Goal: Answer question/provide support: Share knowledge or assist other users

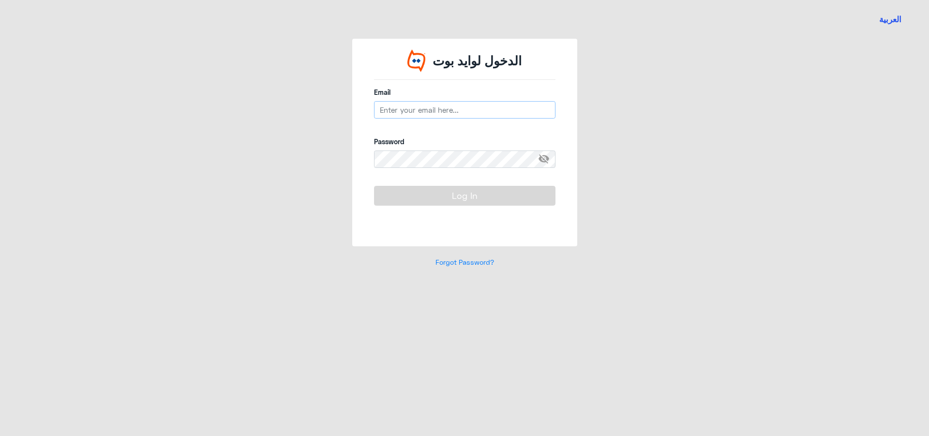
type input "[EMAIL_ADDRESS][DOMAIN_NAME]"
click at [420, 201] on button "Log In" at bounding box center [464, 195] width 181 height 19
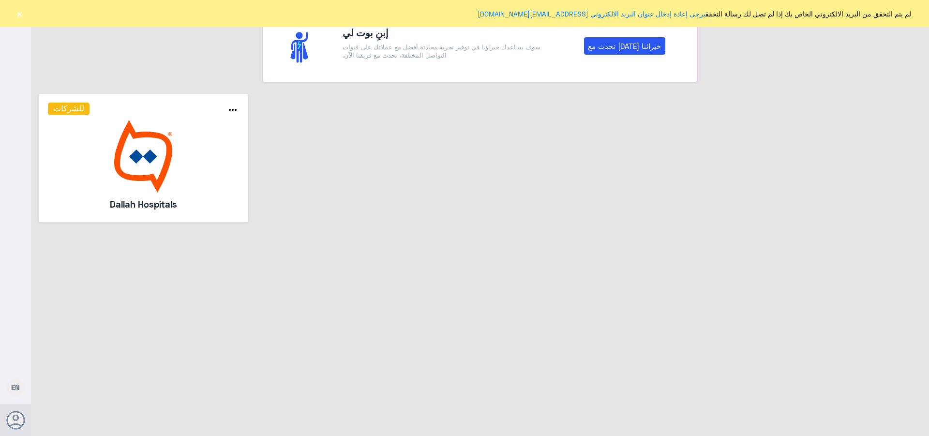
click at [17, 15] on button "×" at bounding box center [20, 14] width 10 height 10
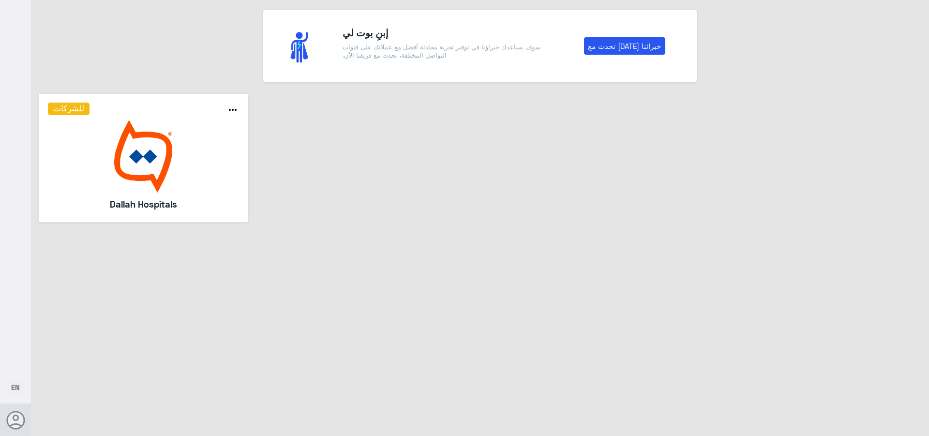
click at [131, 163] on img at bounding box center [143, 156] width 191 height 73
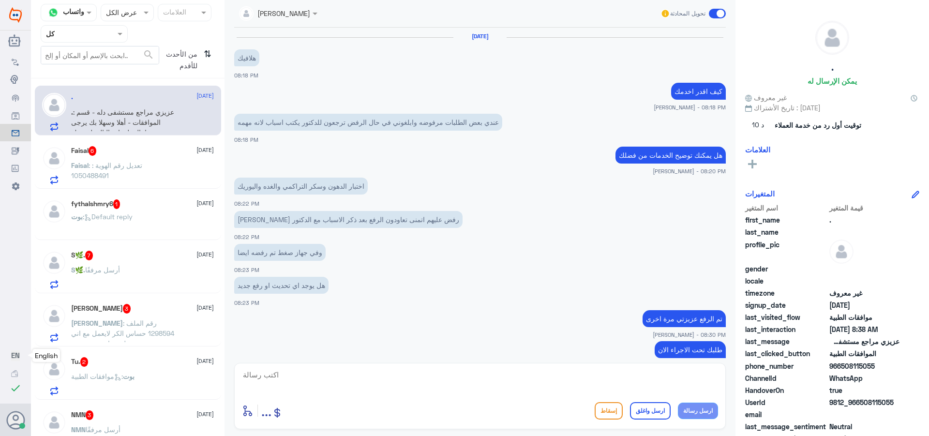
scroll to position [921, 0]
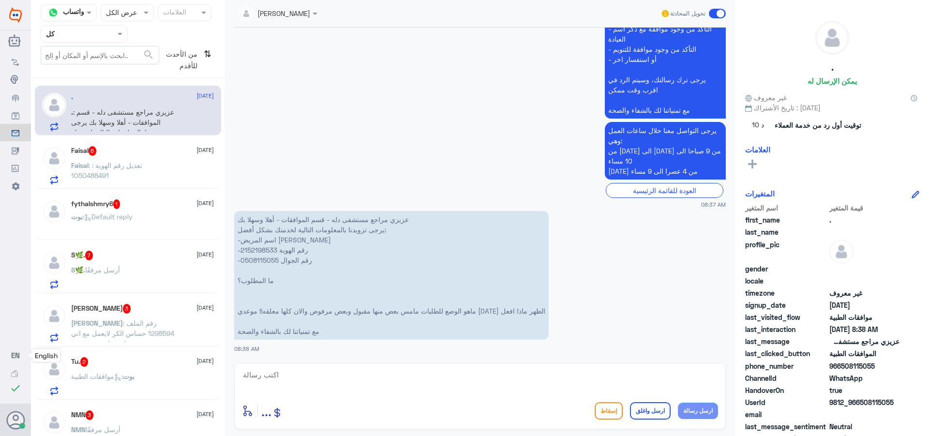
click at [17, 359] on span "EN" at bounding box center [15, 355] width 9 height 9
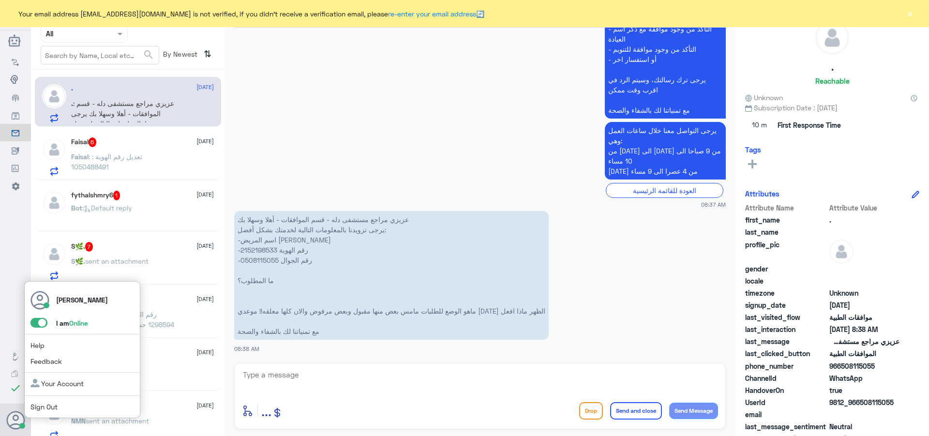
click at [15, 422] on icon at bounding box center [15, 420] width 19 height 19
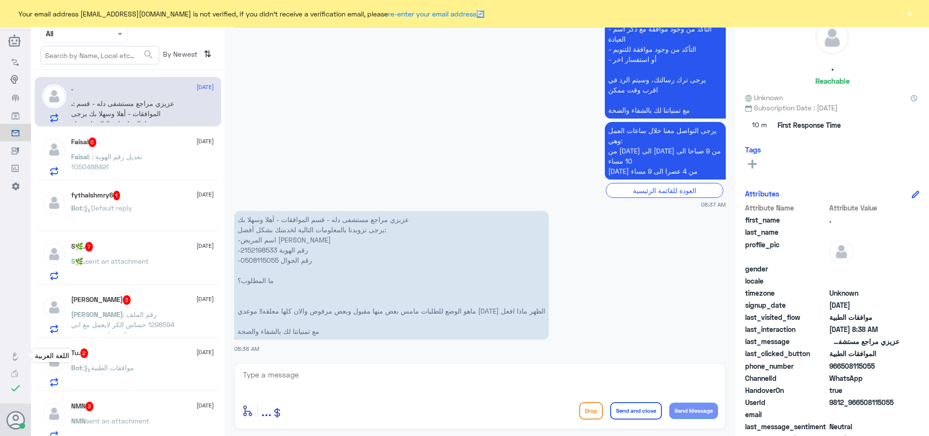
click at [15, 356] on use at bounding box center [15, 357] width 5 height 8
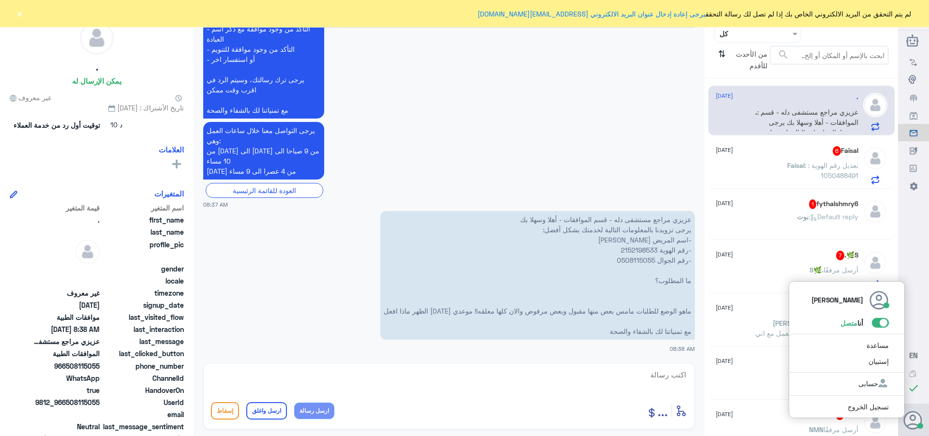
click at [914, 422] on icon at bounding box center [913, 420] width 19 height 19
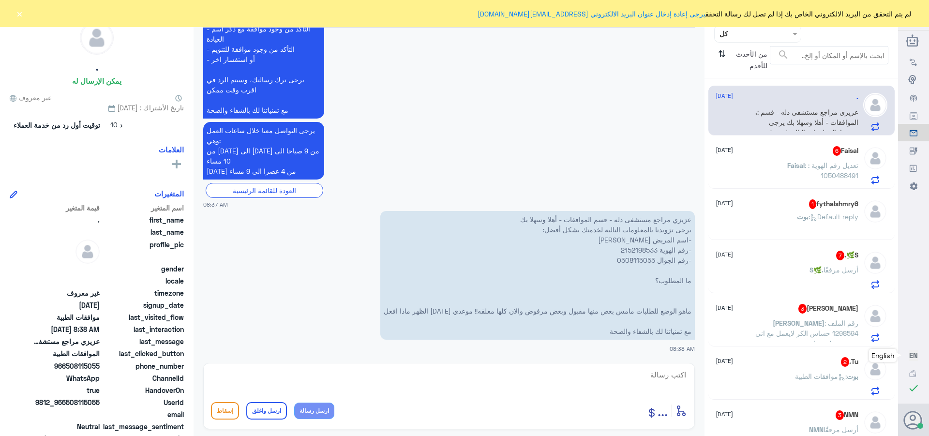
click at [18, 11] on button "×" at bounding box center [20, 14] width 10 height 10
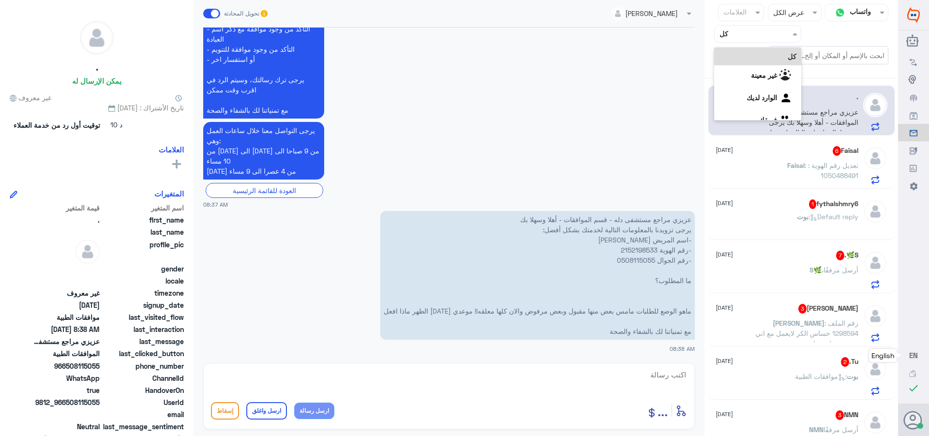
click at [730, 35] on div at bounding box center [758, 33] width 86 height 11
click at [742, 96] on div "الوارد لديك" at bounding box center [757, 99] width 87 height 22
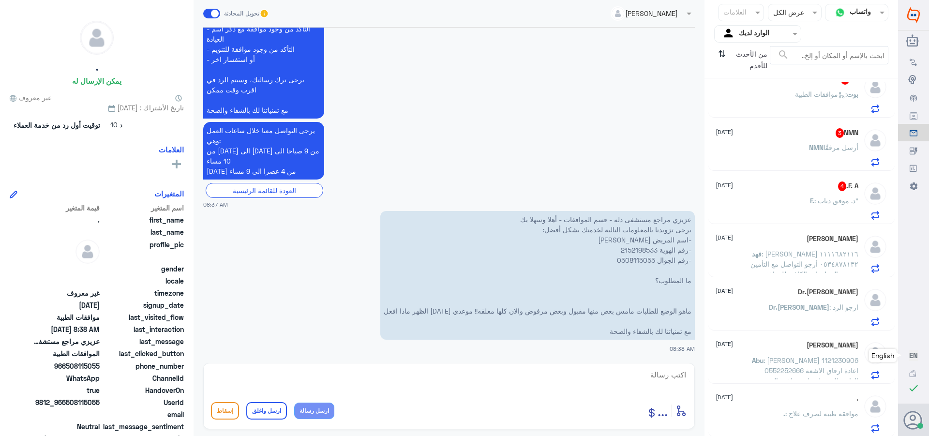
scroll to position [97, 0]
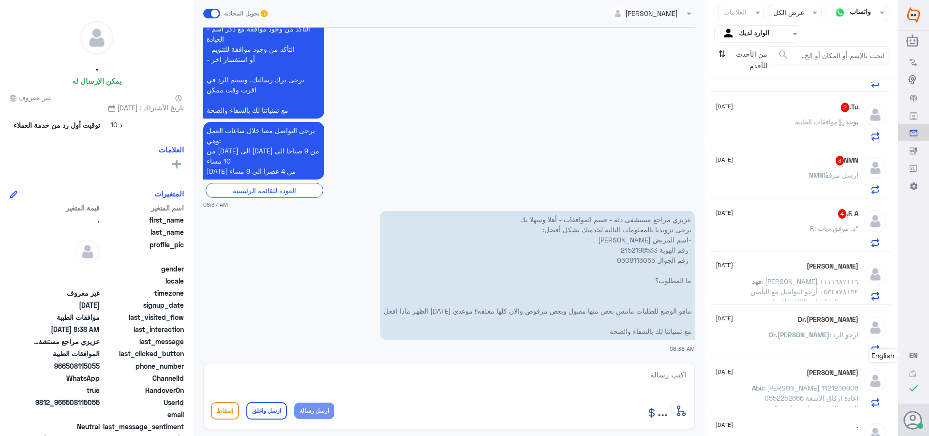
click at [810, 228] on span "F." at bounding box center [812, 228] width 4 height 8
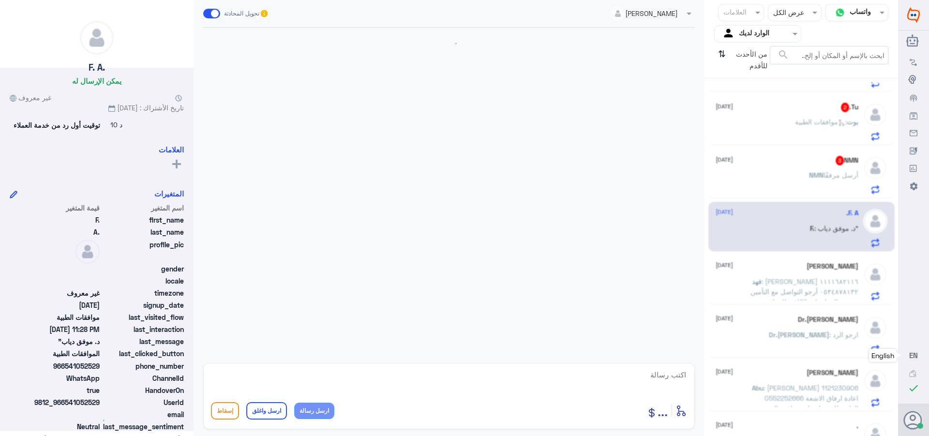
scroll to position [1176, 0]
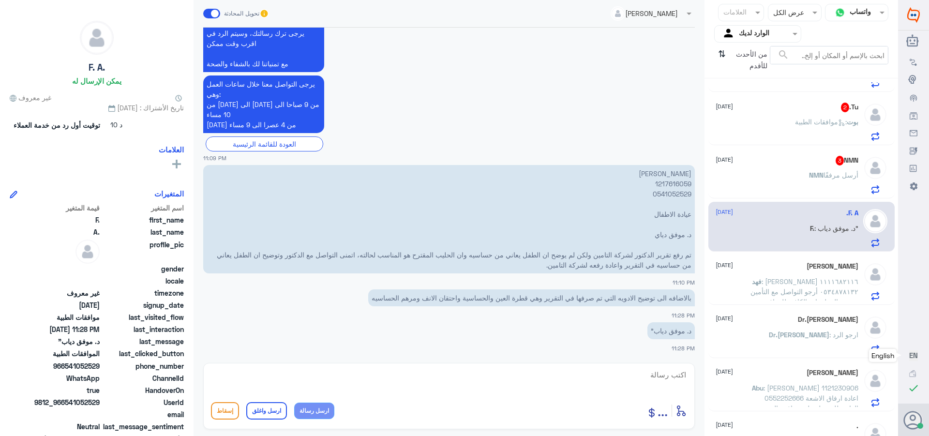
click at [669, 182] on p "[PERSON_NAME] 1217616059 0541052529 عيادة الاطفال د. موفق دياي تم رفع تقرير الد…" at bounding box center [449, 219] width 492 height 108
copy p "1217616059"
click at [801, 112] on div "Tu. 2 [DATE]" at bounding box center [787, 108] width 143 height 10
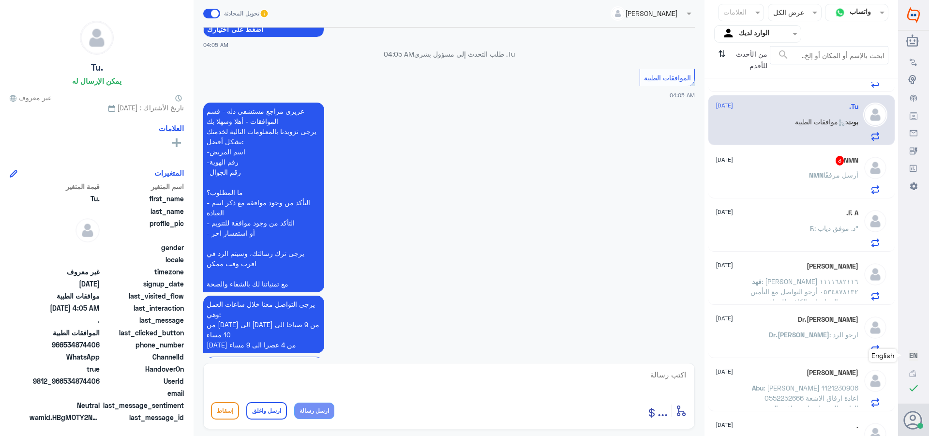
scroll to position [77, 0]
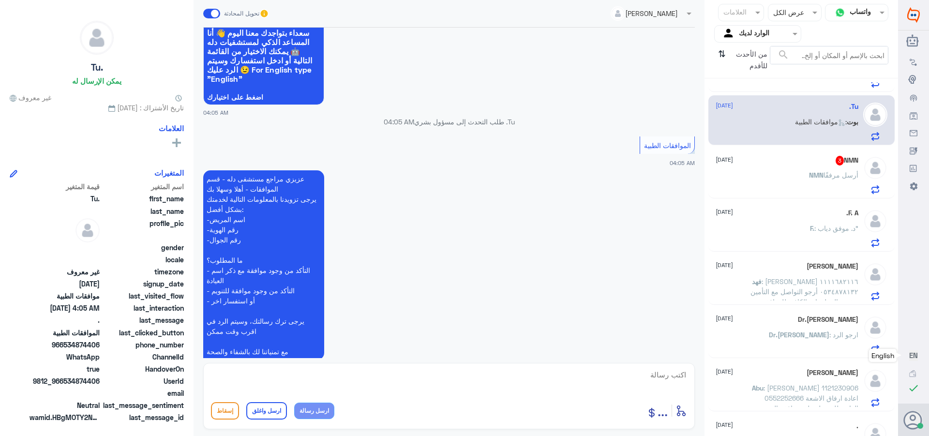
click at [799, 168] on div "NMN 3 [DATE] NMN أرسل مرفقًا" at bounding box center [787, 175] width 143 height 38
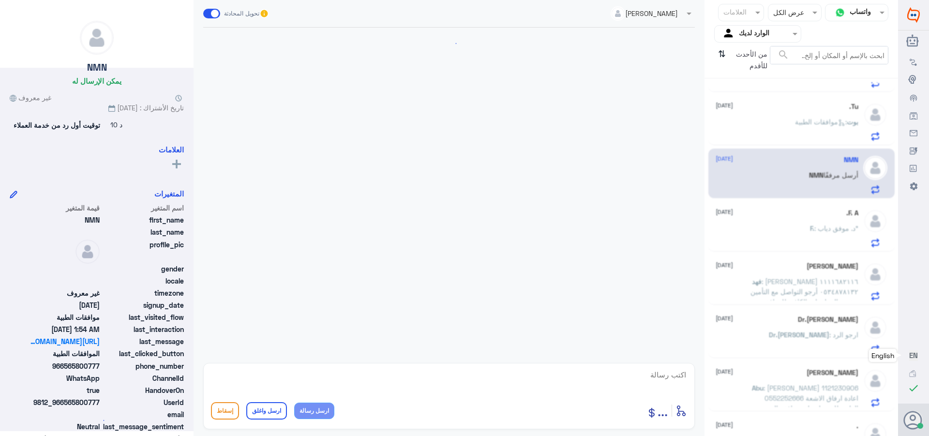
scroll to position [958, 0]
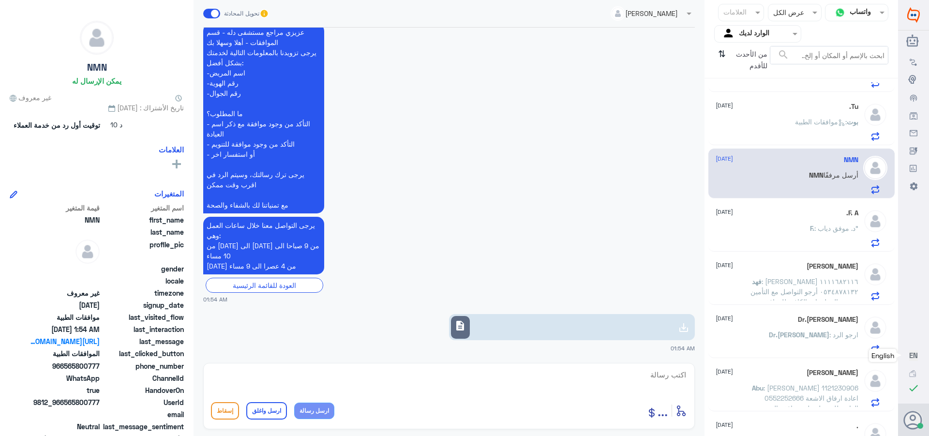
click at [470, 329] on div "description" at bounding box center [460, 327] width 19 height 23
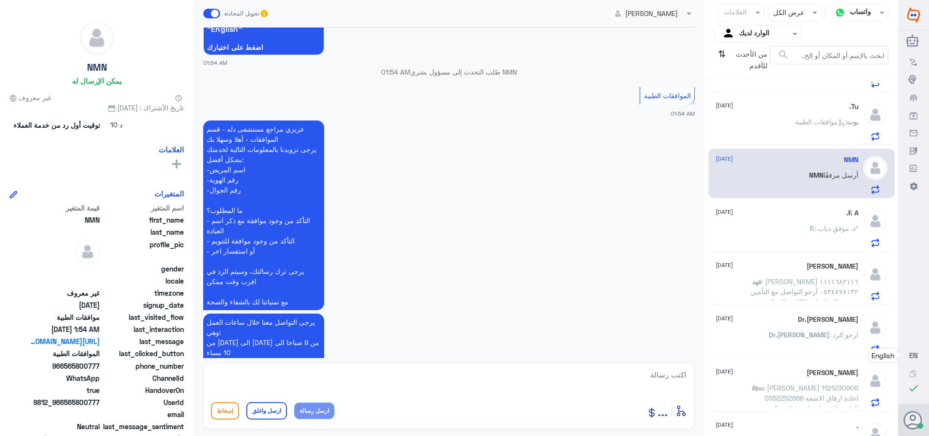
click at [655, 377] on textarea at bounding box center [449, 380] width 476 height 24
type textarea "J"
click at [656, 373] on textarea at bounding box center [449, 380] width 476 height 24
type textarea "تفضل كيف اقدر اساعدك"
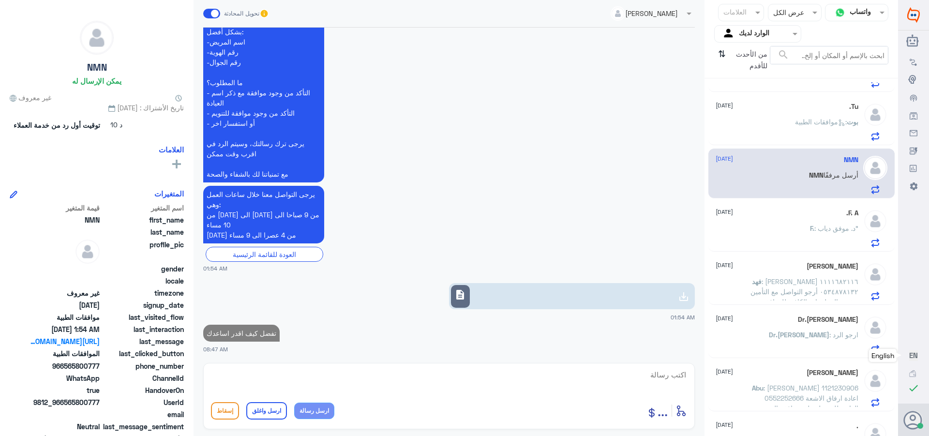
click at [774, 220] on div "F. A. [DATE] F. : د. موفق دياب"" at bounding box center [787, 228] width 143 height 38
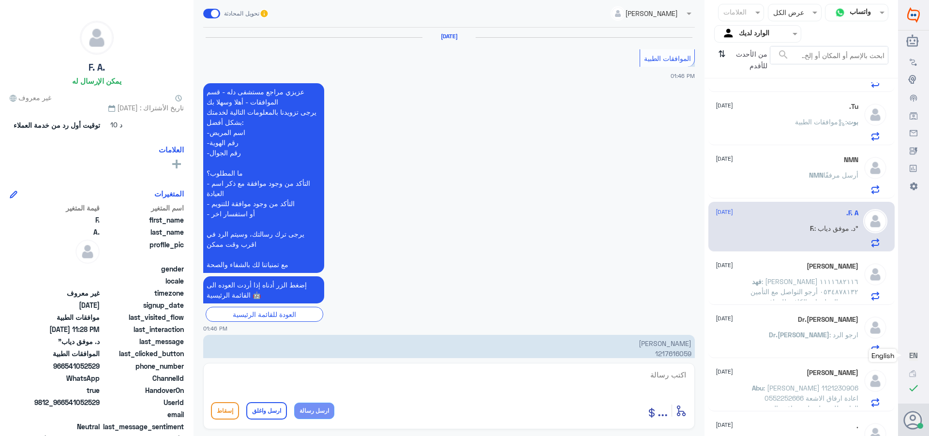
scroll to position [1176, 0]
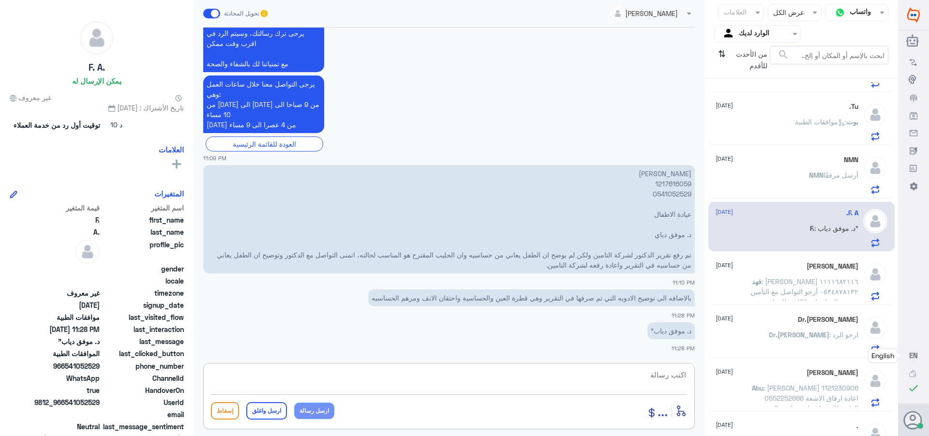
click at [652, 375] on textarea at bounding box center [449, 380] width 476 height 24
type textarea "ت"
type textarea "السلام عليكم ورحمه الله تم تحديث طلبك"
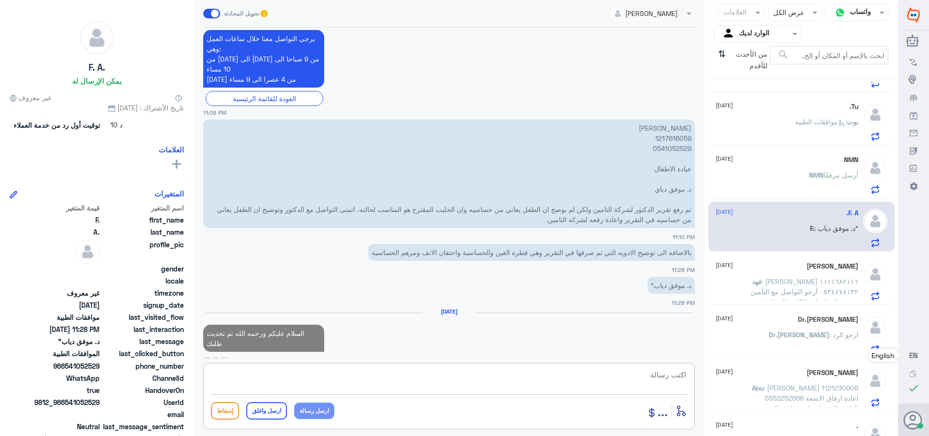
paste textarea "تمنياتي لك بالشفاء العاجل"
type textarea "تمنياتي لك بالشفاء العاجل"
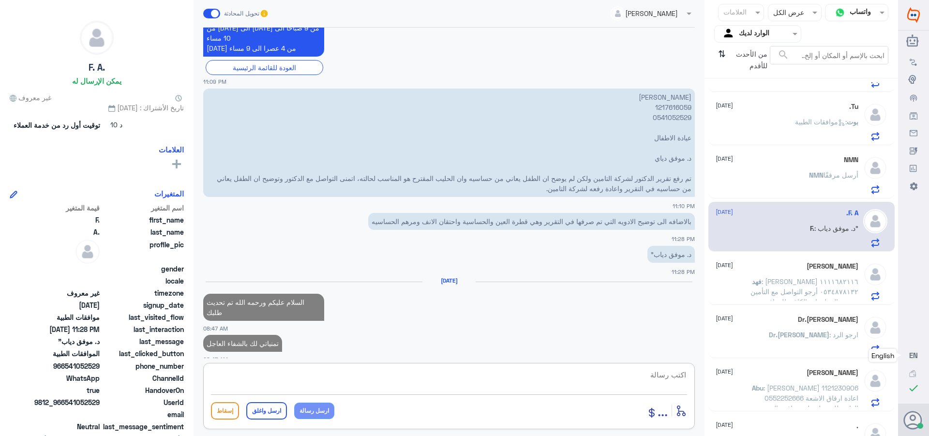
click at [794, 278] on span ": [PERSON_NAME] ١١١١٦٨٢١١٦ ٠٥٣٤٨٧٨١٣٢ أرجو التواصل مع التأمين وتقديم المعلومات …" at bounding box center [805, 296] width 108 height 39
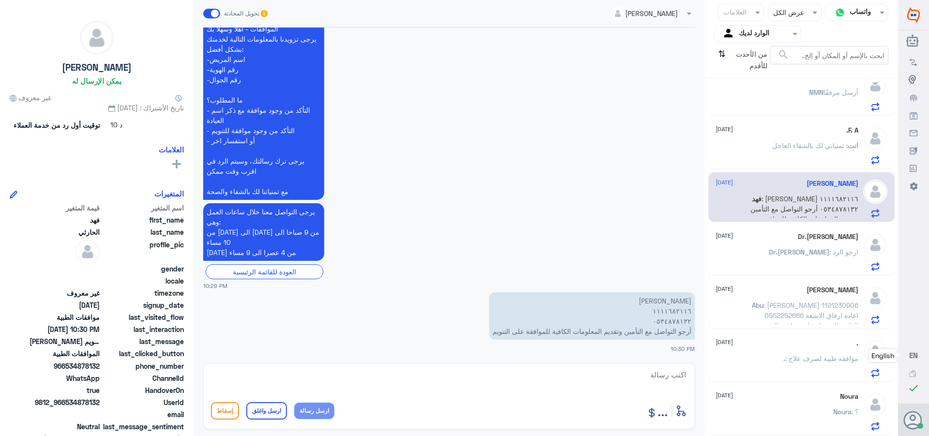
scroll to position [194, 0]
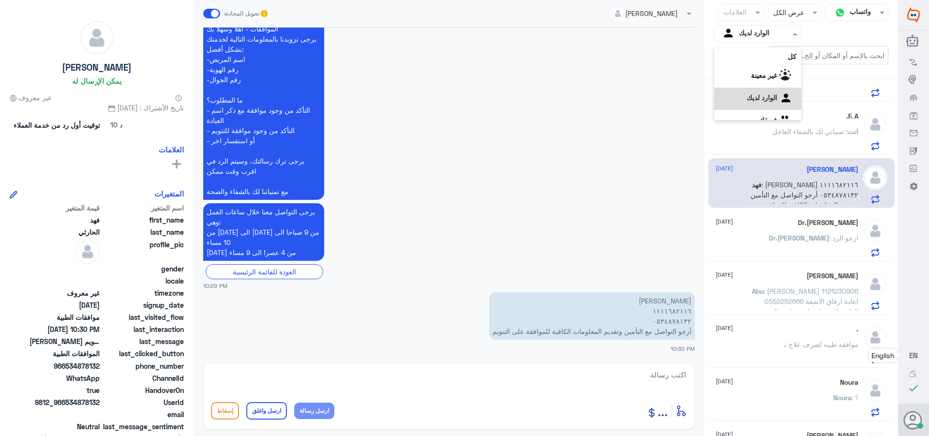
click at [762, 30] on input "text" at bounding box center [765, 33] width 53 height 11
click at [754, 82] on لديك "الوارد لديك" at bounding box center [762, 85] width 30 height 8
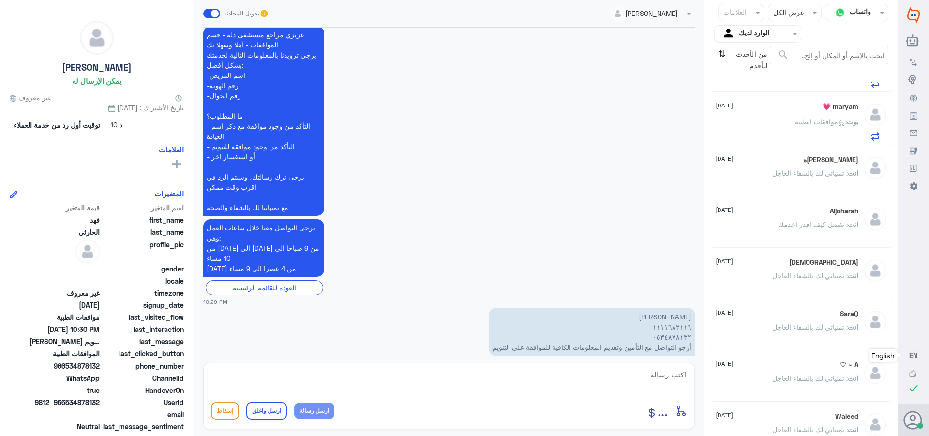
scroll to position [238, 0]
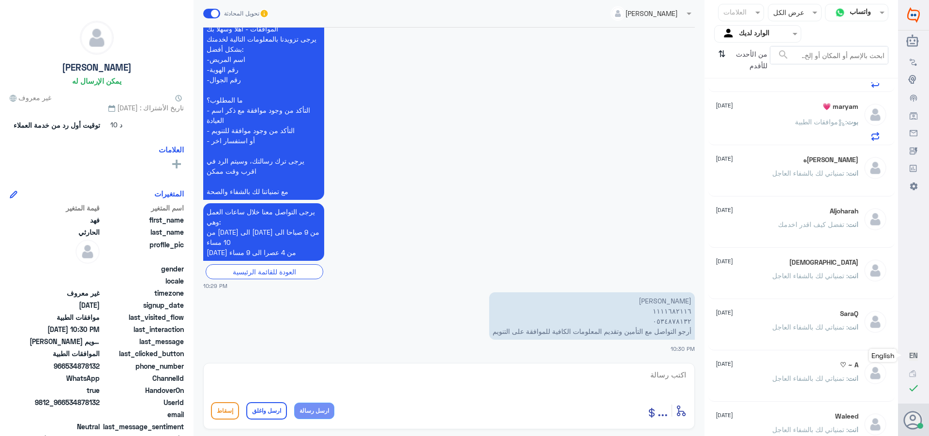
click at [658, 376] on textarea at bounding box center [449, 380] width 476 height 24
click at [658, 375] on textarea "111682116" at bounding box center [449, 380] width 476 height 24
type textarea "1111682116"
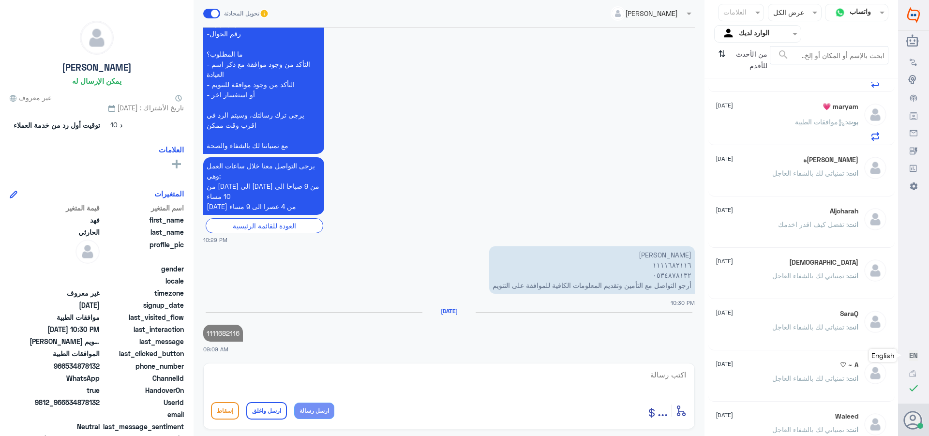
click at [224, 333] on p "1111682116" at bounding box center [223, 333] width 40 height 17
copy p "1111682116"
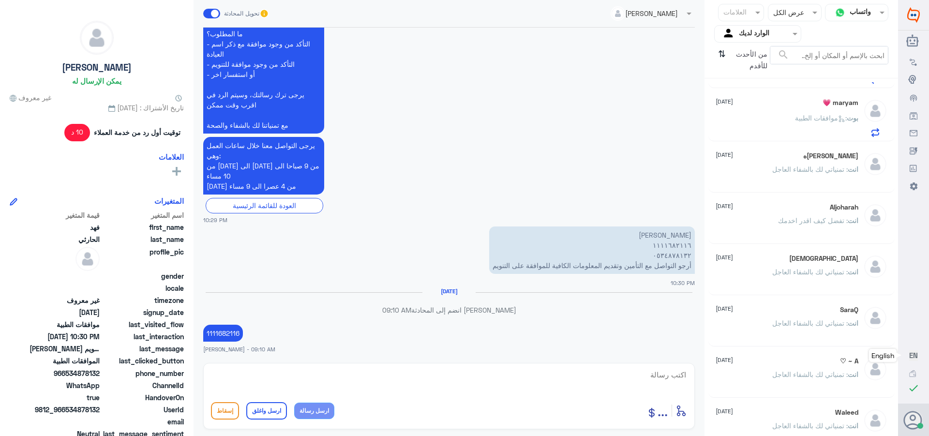
scroll to position [629, 0]
click at [216, 335] on p "1111682116" at bounding box center [223, 333] width 40 height 17
click at [219, 334] on p "1111682116" at bounding box center [223, 333] width 40 height 17
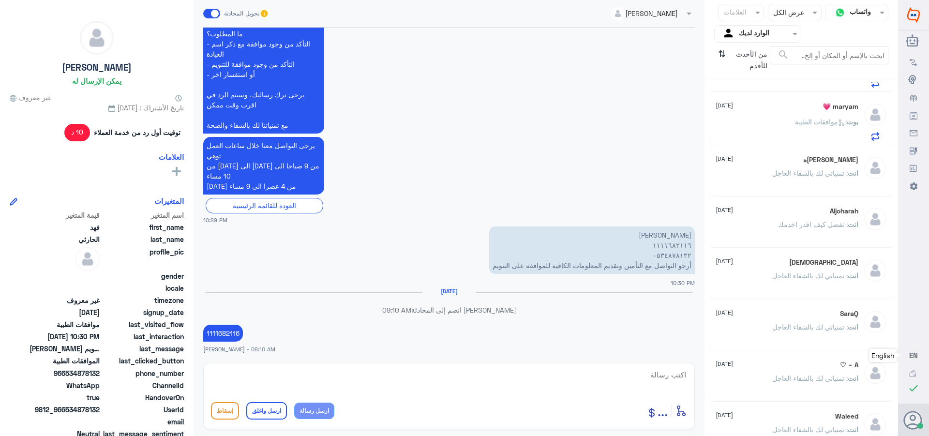
click at [769, 128] on div "بوت : موافقات الطبية" at bounding box center [787, 130] width 143 height 22
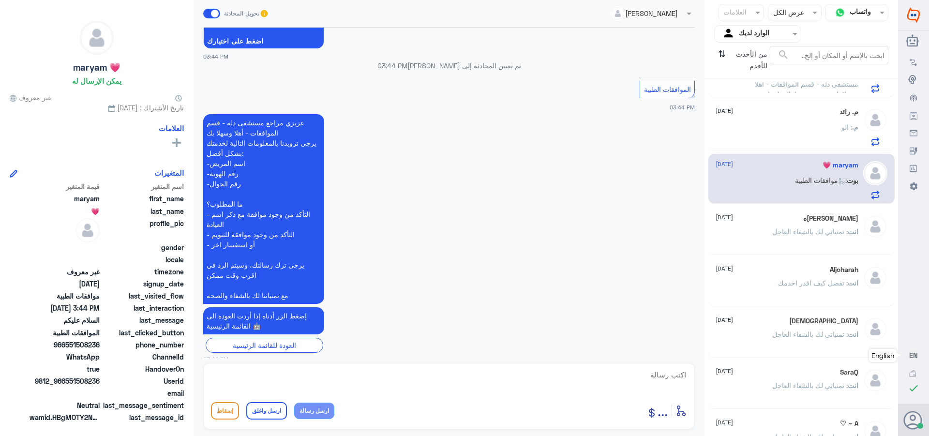
scroll to position [532, 0]
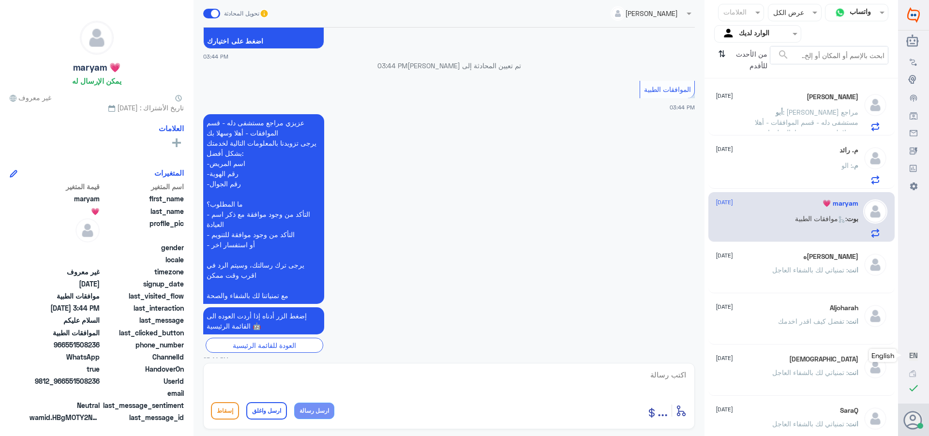
click at [733, 146] on span "[DATE]" at bounding box center [724, 149] width 17 height 9
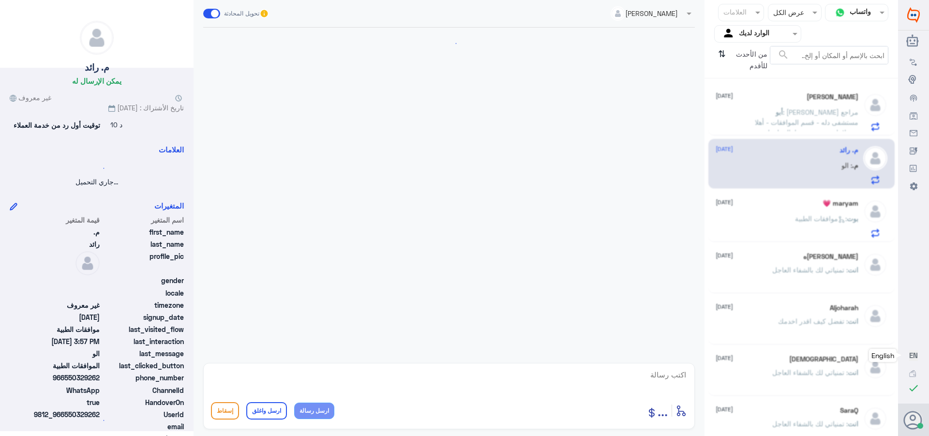
scroll to position [915, 0]
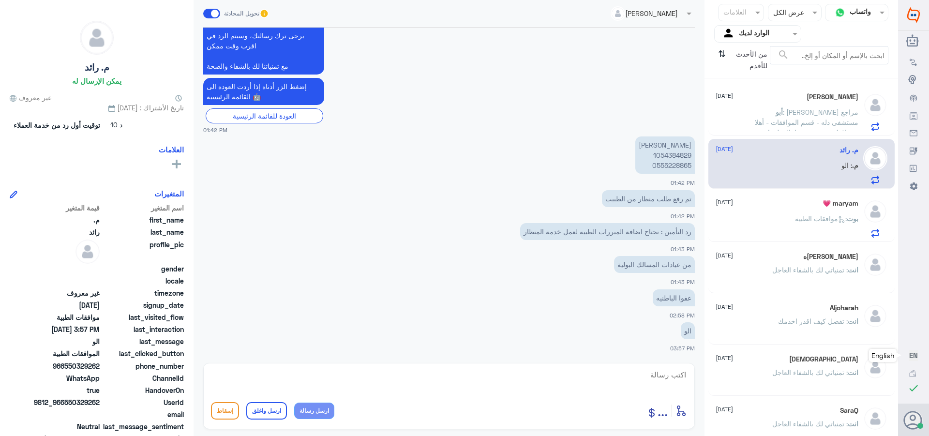
click at [665, 153] on p "[PERSON_NAME] 1054384829 0555228865" at bounding box center [665, 154] width 60 height 37
copy p "1054384829"
click at [661, 370] on textarea at bounding box center [449, 380] width 476 height 24
type textarea "j"
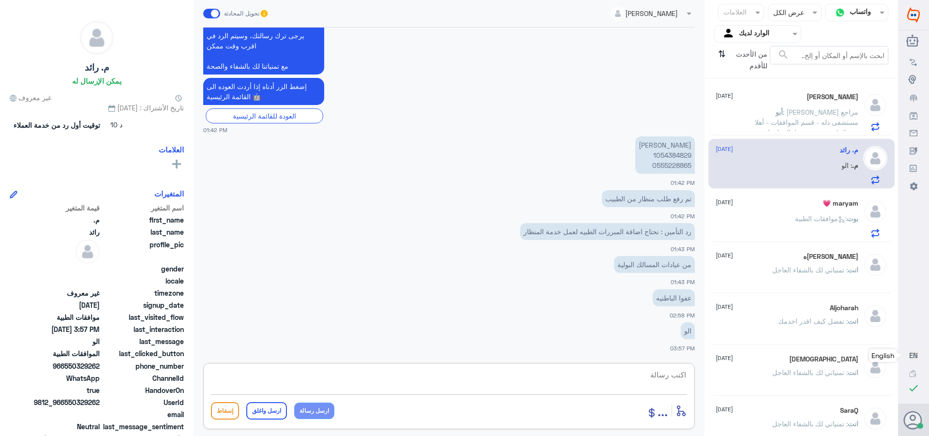
click at [679, 371] on textarea at bounding box center [449, 380] width 476 height 24
type textarea "السلام عليكم ورحمه الله وبركاته"
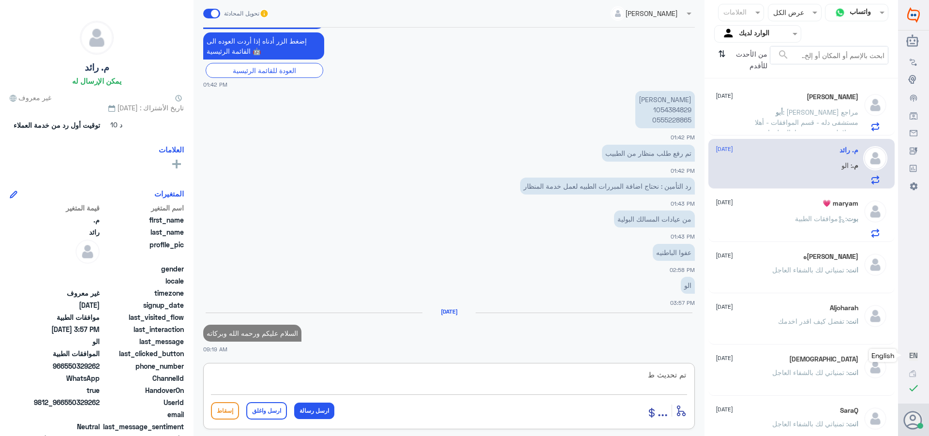
scroll to position [963, 0]
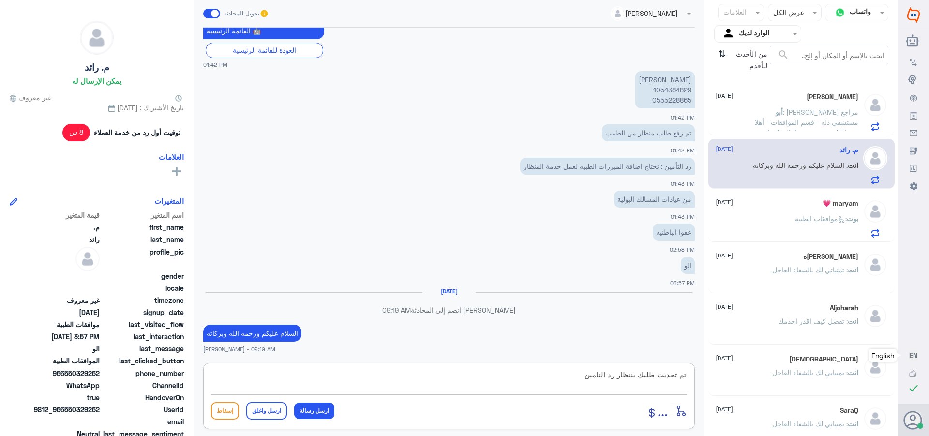
type textarea "تم تحديث طلبك بنتظار رد التامين"
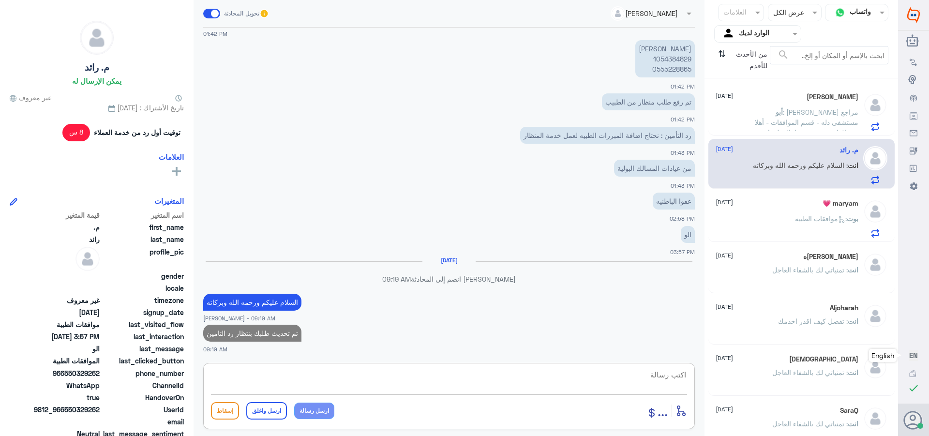
click at [820, 219] on span ": موافقات الطبية" at bounding box center [821, 218] width 52 height 8
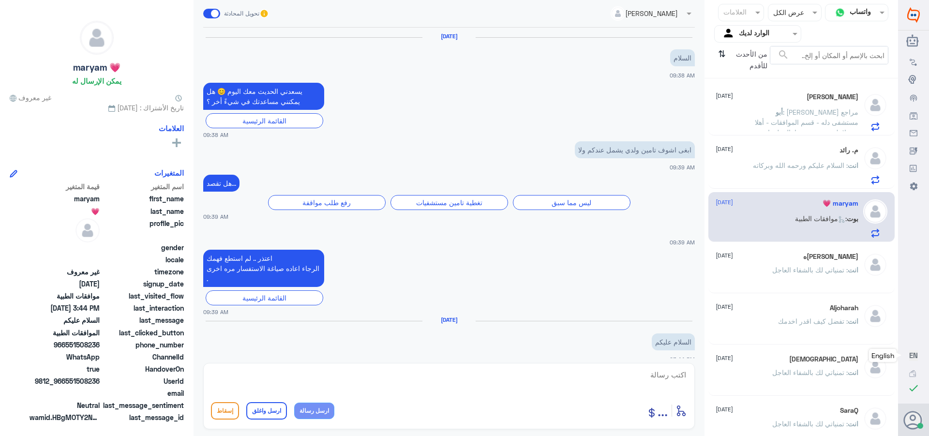
scroll to position [417, 0]
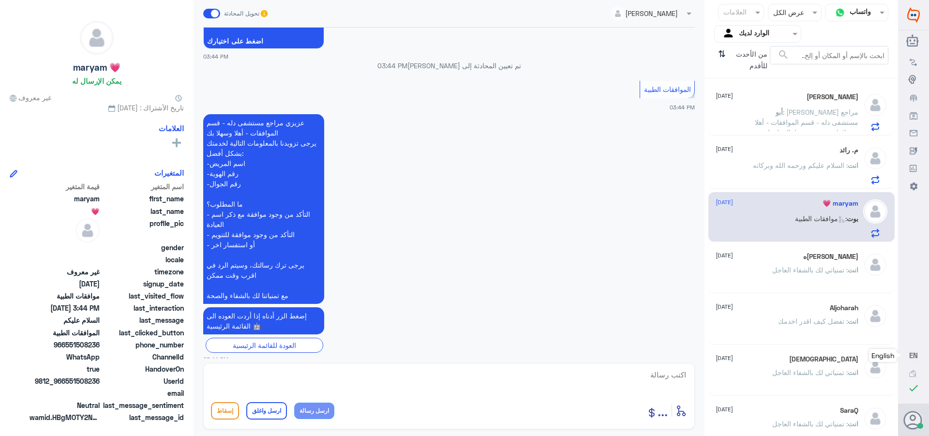
click at [777, 168] on span ": السلام عليكم ورحمه الله وبركاته" at bounding box center [800, 165] width 95 height 8
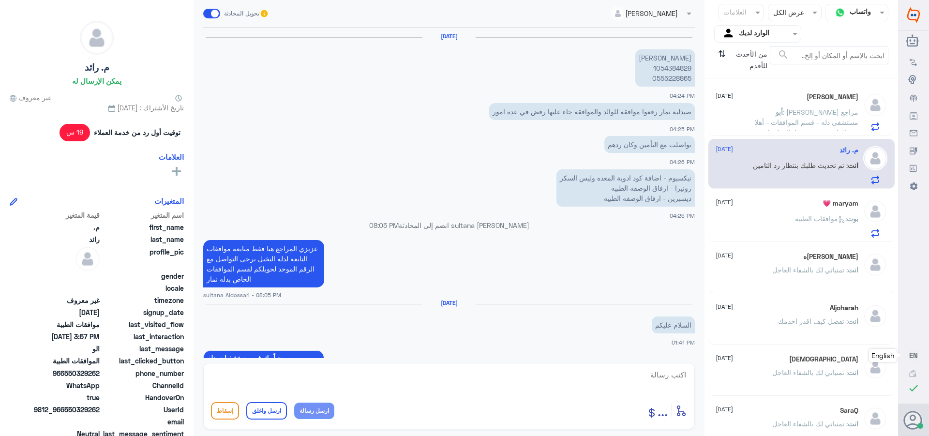
scroll to position [726, 0]
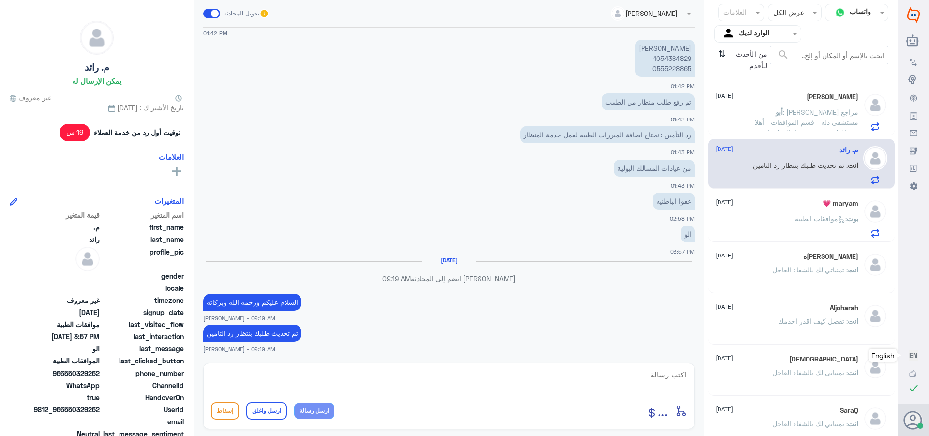
click at [766, 104] on div "[PERSON_NAME] [DATE] أبو : [PERSON_NAME] مراجع مستشفى دله - قسم الموافقات - أهل…" at bounding box center [787, 112] width 143 height 38
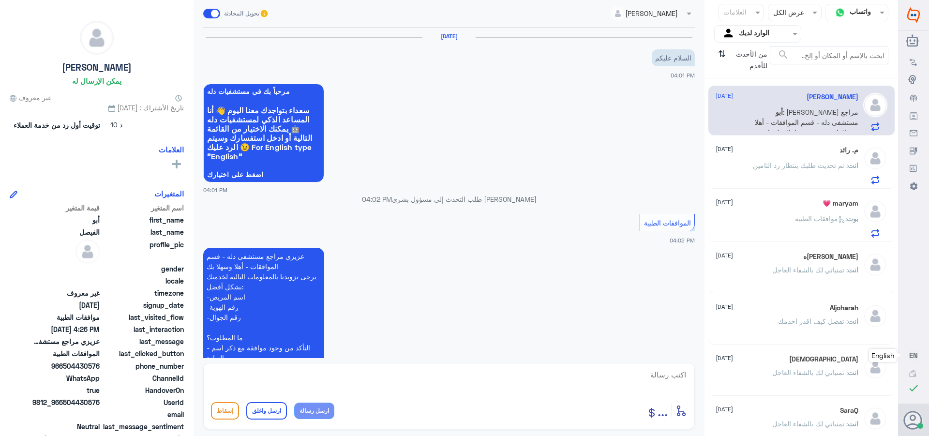
scroll to position [915, 0]
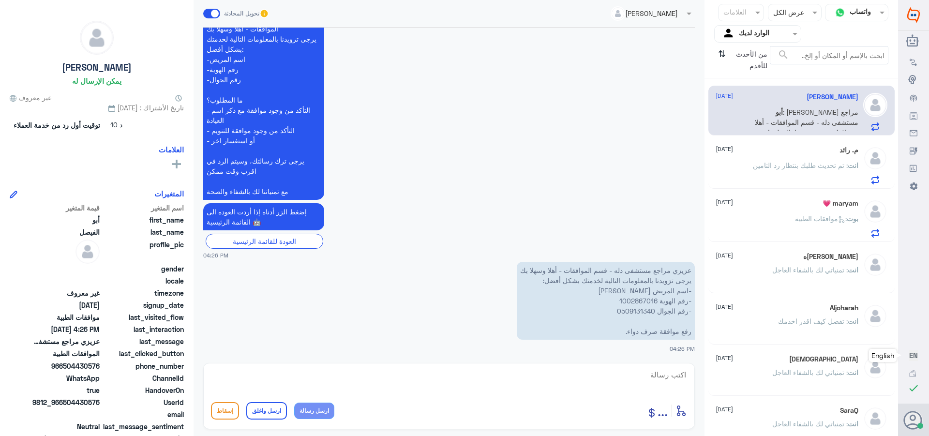
click at [626, 302] on p "عزيزي مراجع مستشفى دله - قسم الموافقات - أهلا وسهلا بك يرجى تزويدنا بالمعلومات …" at bounding box center [606, 301] width 178 height 78
copy p "1002867016"
click at [678, 376] on textarea at bounding box center [449, 380] width 476 height 24
type textarea "السلام عليكم ورحمه الله وبركاته"
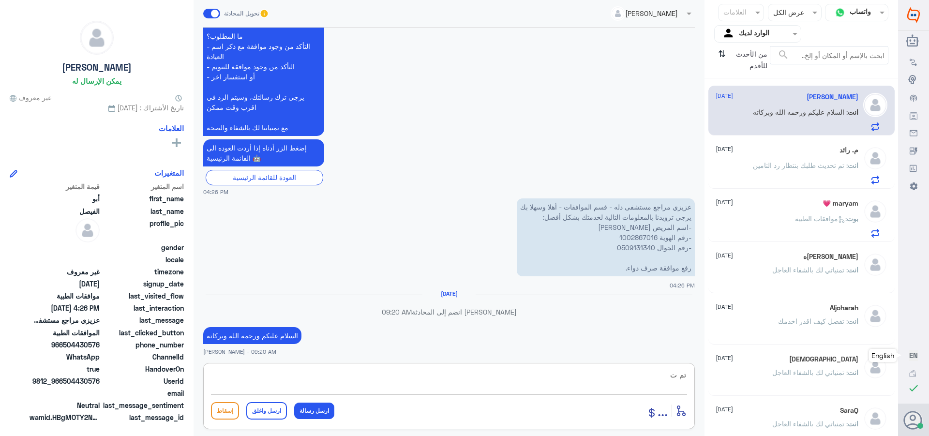
scroll to position [963, 0]
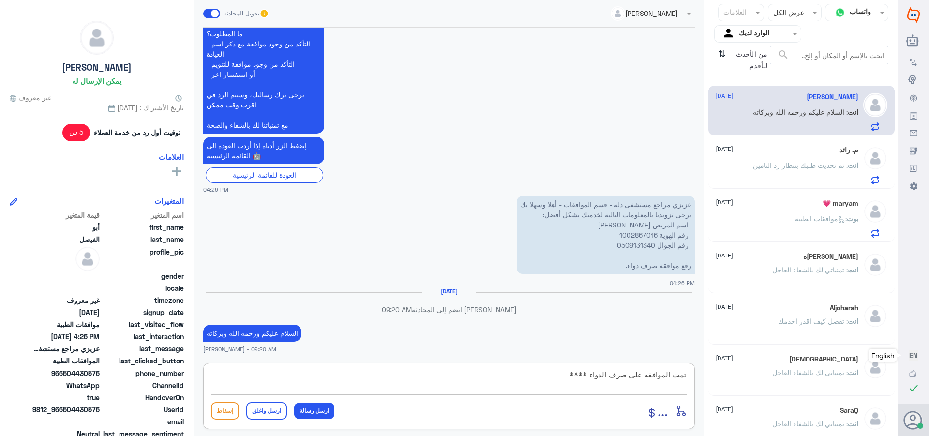
paste textarea "تمنياتي لك بالشفاء العاجل"
type textarea "تمت الموافقه على صرف الدواء ****تمنياتي لك بالشفاء العاجل"
click at [261, 413] on button "ارسل واغلق" at bounding box center [266, 410] width 41 height 17
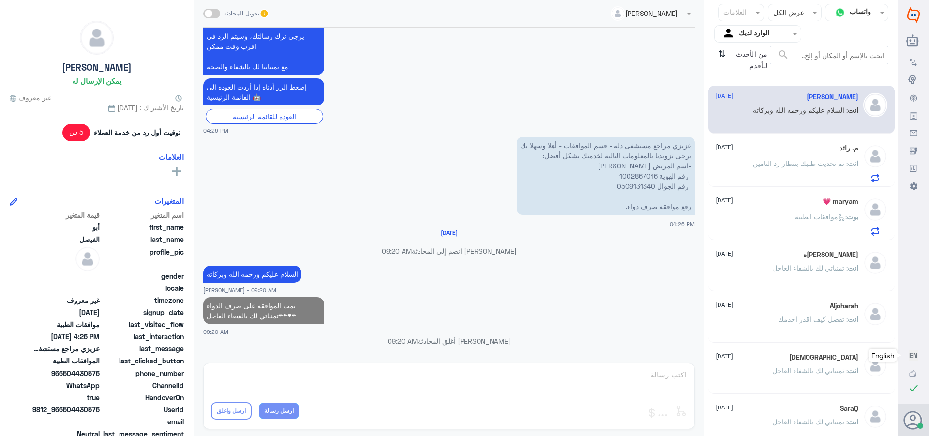
click at [790, 198] on div "maryam 💗 [DATE]" at bounding box center [787, 201] width 143 height 8
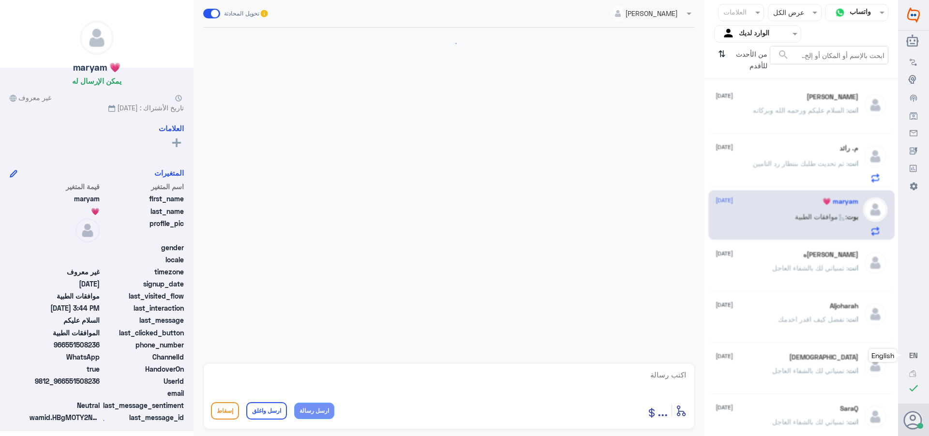
click at [774, 158] on div "م. رائد [DATE] انت : تم تحديث طلبك بنتظار رد التامين" at bounding box center [787, 163] width 143 height 38
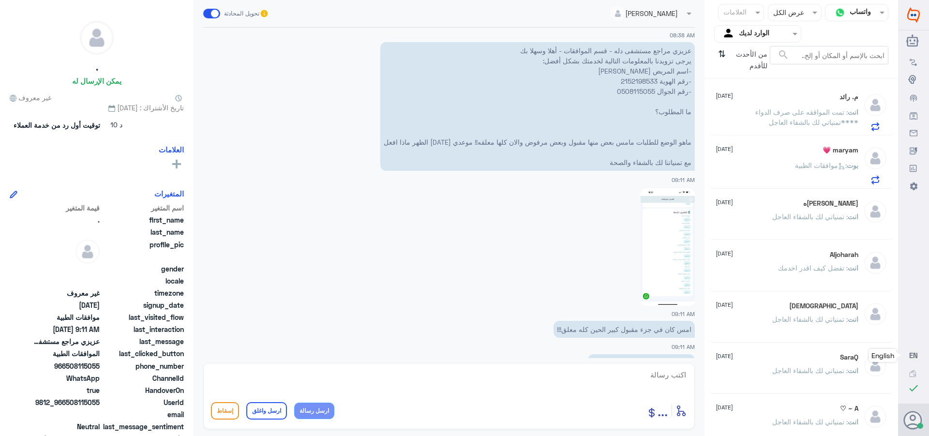
scroll to position [1090, 0]
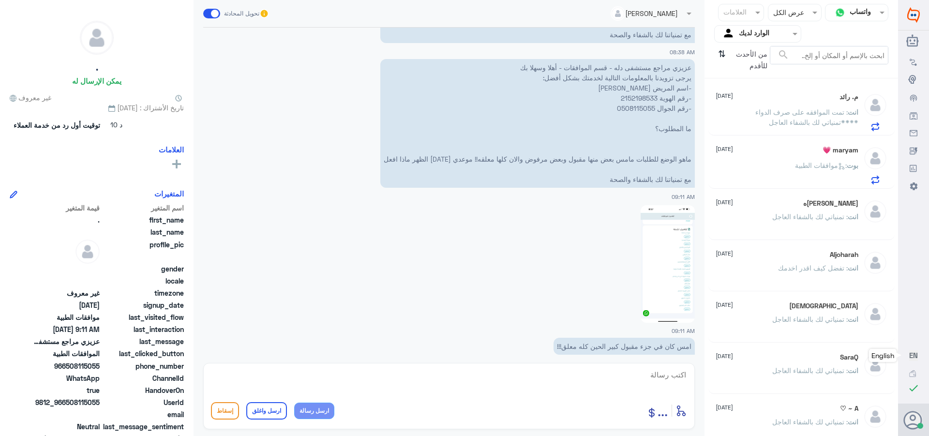
click at [672, 241] on img at bounding box center [668, 264] width 54 height 118
click at [616, 95] on p "عزيزي مراجع مستشفى دله - قسم الموافقات - أهلا وسهلا بك يرجى تزويدنا بالمعلومات …" at bounding box center [537, 123] width 315 height 129
click at [628, 101] on p "عزيزي مراجع مستشفى دله - قسم الموافقات - أهلا وسهلا بك يرجى تزويدنا بالمعلومات …" at bounding box center [537, 123] width 315 height 129
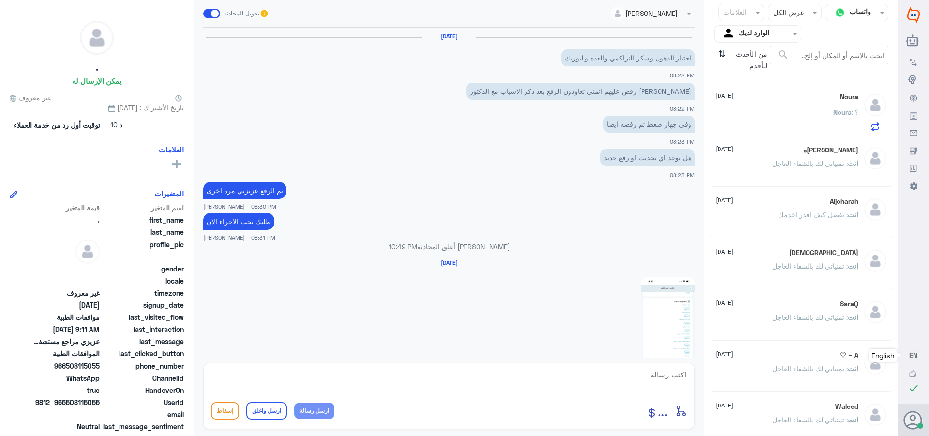
scroll to position [1138, 0]
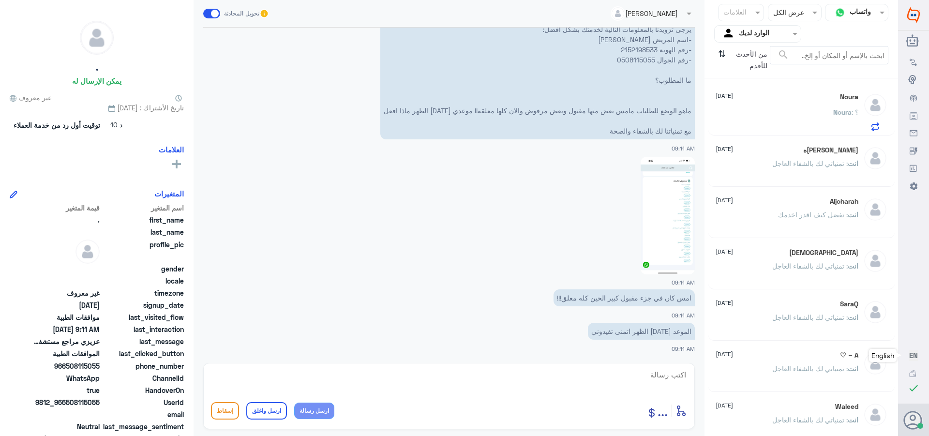
click at [635, 48] on p "عزيزي مراجع مستشفى دله - قسم الموافقات - أهلا وسهلا بك يرجى تزويدنا بالمعلومات …" at bounding box center [537, 75] width 315 height 129
copy p "2152198533"
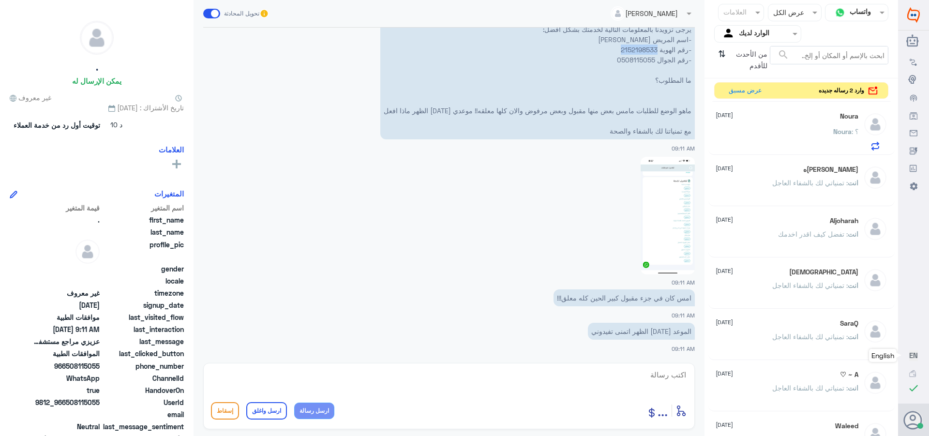
click at [626, 49] on p "عزيزي مراجع مستشفى دله - قسم الموافقات - أهلا وسهلا بك يرجى تزويدنا بالمعلومات …" at bounding box center [537, 75] width 315 height 129
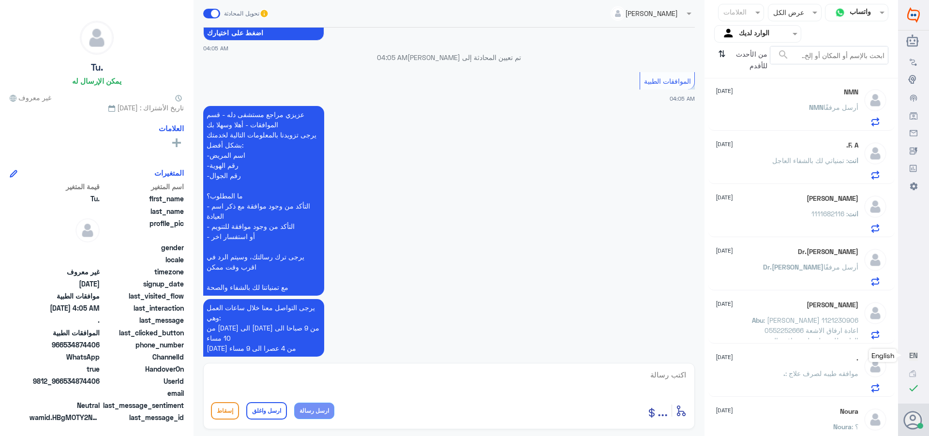
scroll to position [126, 0]
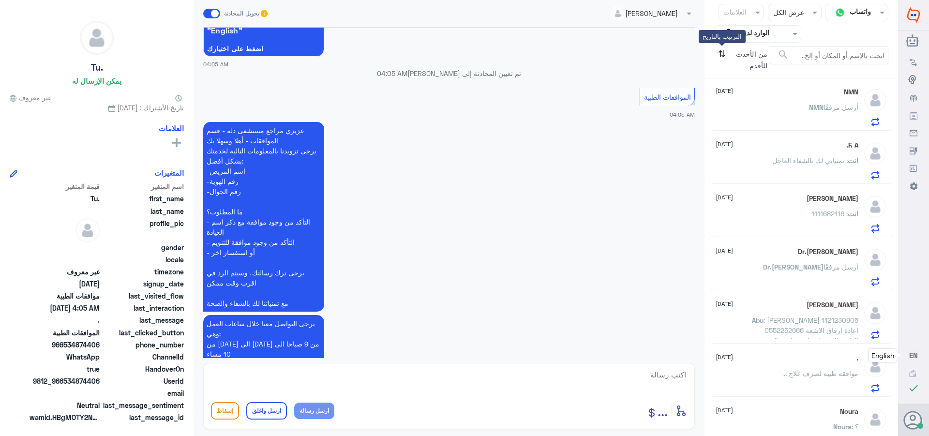
click at [719, 53] on icon "⇅" at bounding box center [722, 58] width 8 height 25
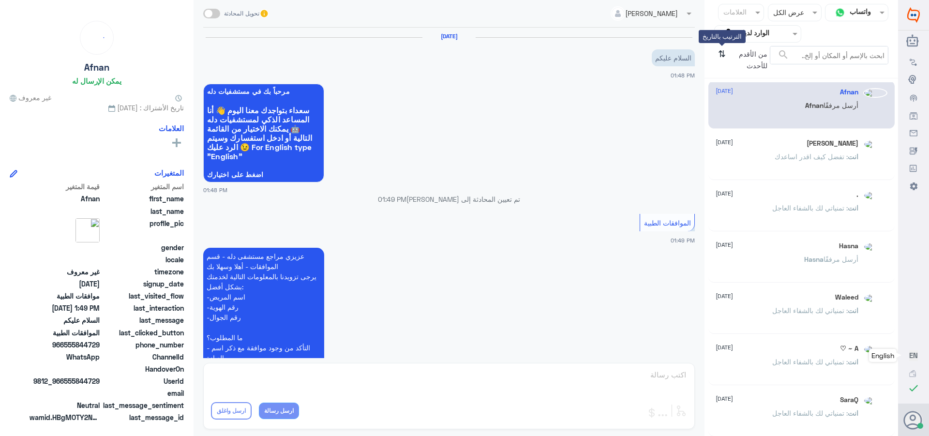
scroll to position [185, 0]
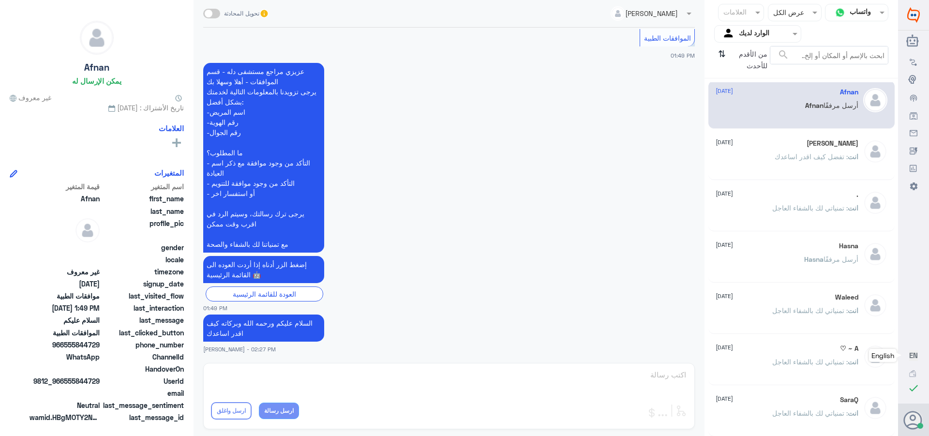
click at [789, 170] on p "انت : تفضل كيف اقدر اساعدك" at bounding box center [817, 163] width 84 height 24
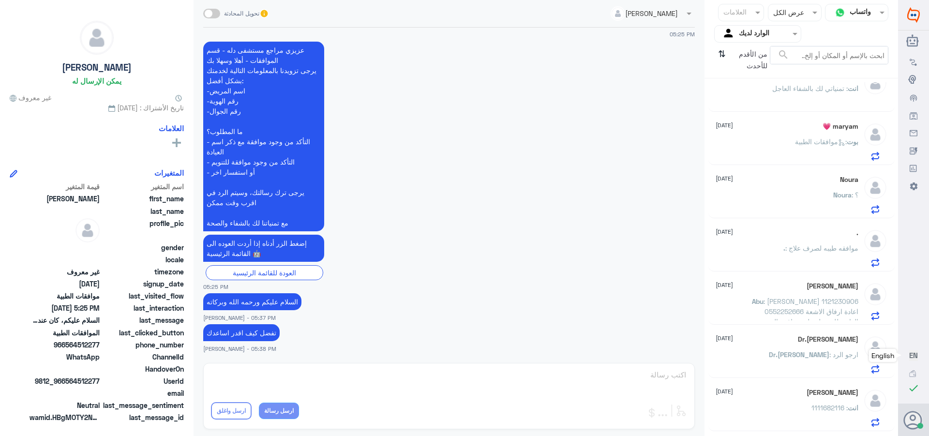
scroll to position [489, 0]
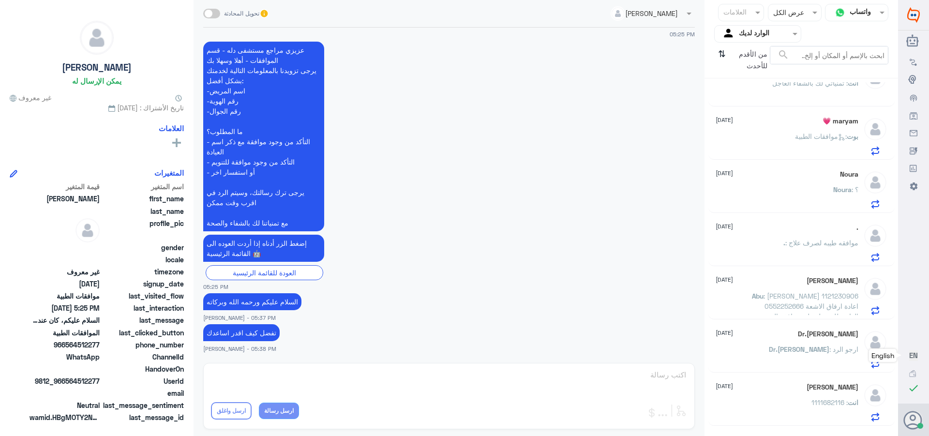
click at [759, 139] on div "بوت : موافقات الطبية" at bounding box center [787, 145] width 143 height 22
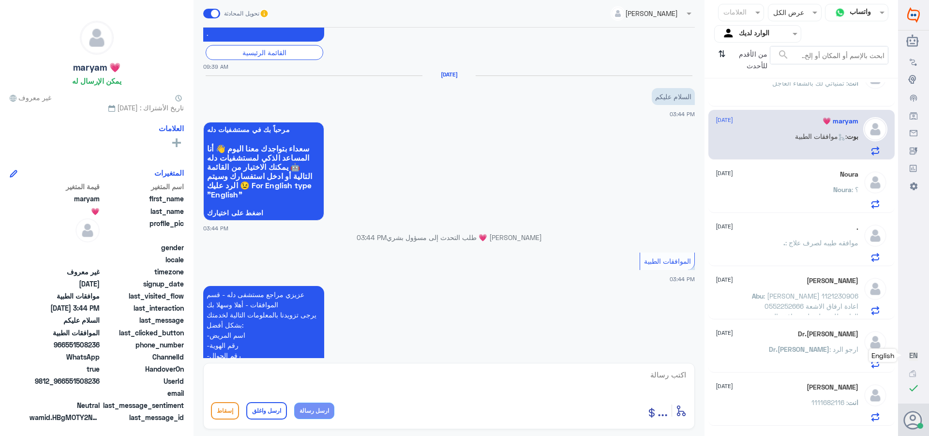
scroll to position [272, 0]
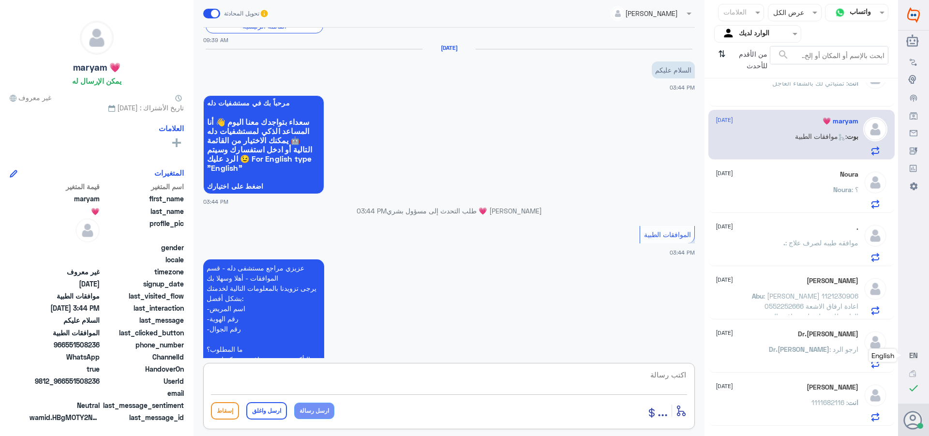
click at [659, 371] on textarea at bounding box center [449, 380] width 476 height 24
type textarea "تفضل كيف اقدر اساعدك"
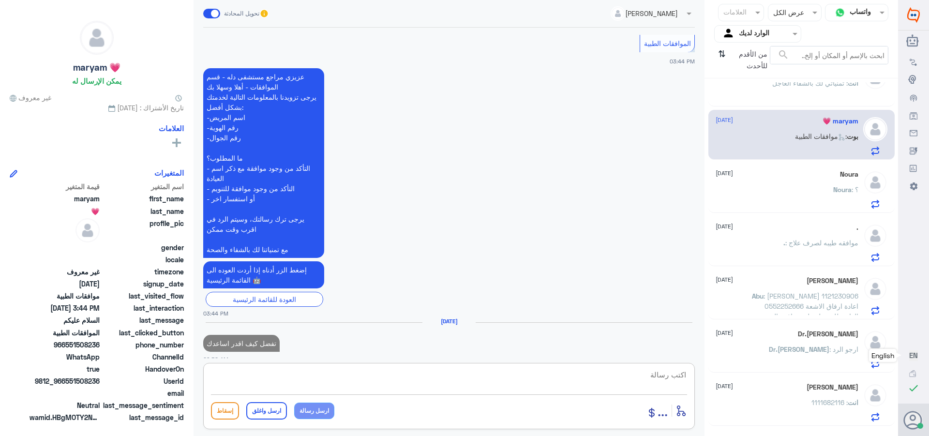
click at [768, 249] on div ". : موافقه طيبه لصرف علاج" at bounding box center [787, 251] width 143 height 22
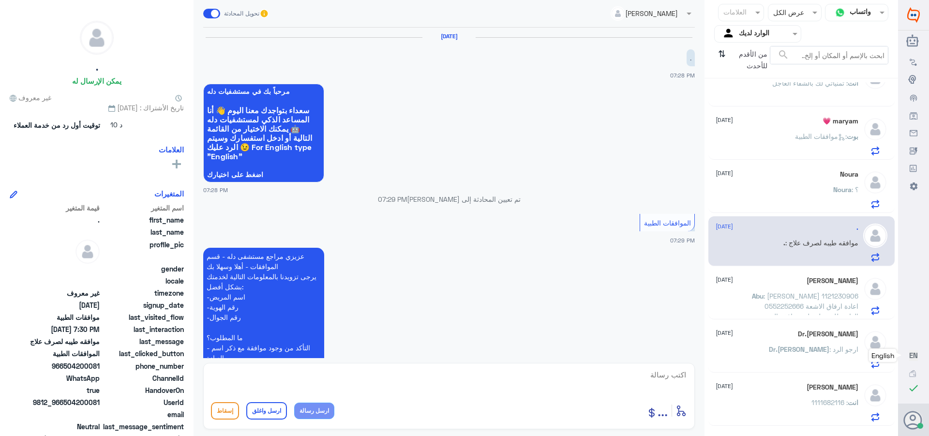
scroll to position [230, 0]
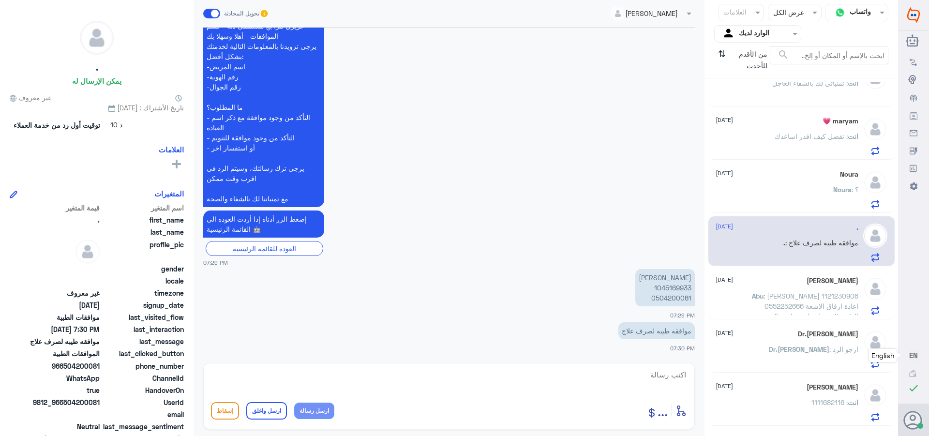
click at [658, 289] on p "[PERSON_NAME] 1045169933 0504200081" at bounding box center [665, 287] width 60 height 37
copy p "1045169933"
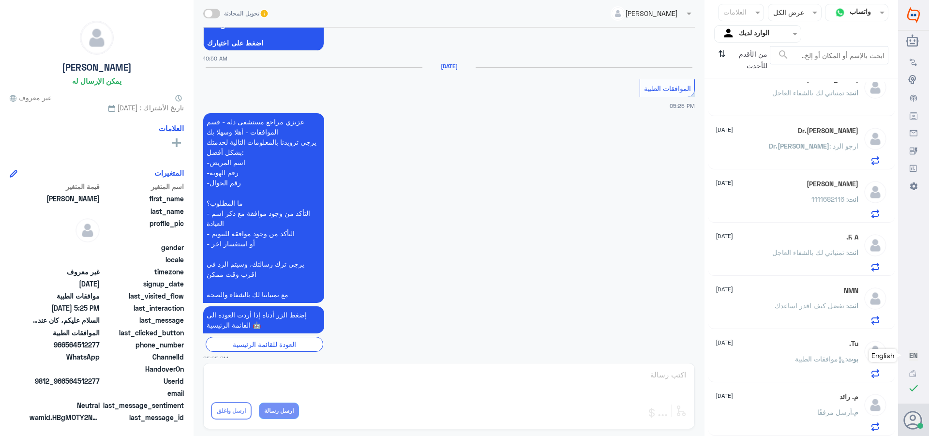
scroll to position [830, 0]
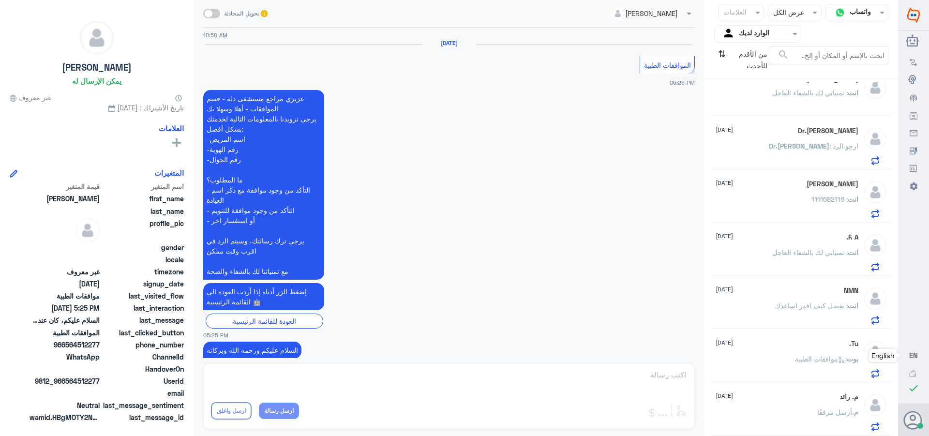
click at [816, 159] on p "Dr.[PERSON_NAME] : ارجو الرد" at bounding box center [814, 153] width 90 height 24
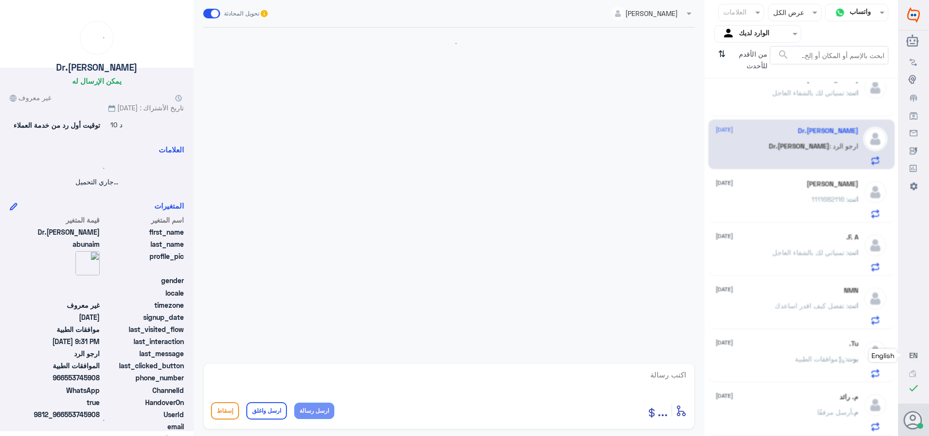
click at [796, 90] on span ": تمنياتي لك بالشفاء العاجل" at bounding box center [809, 93] width 75 height 8
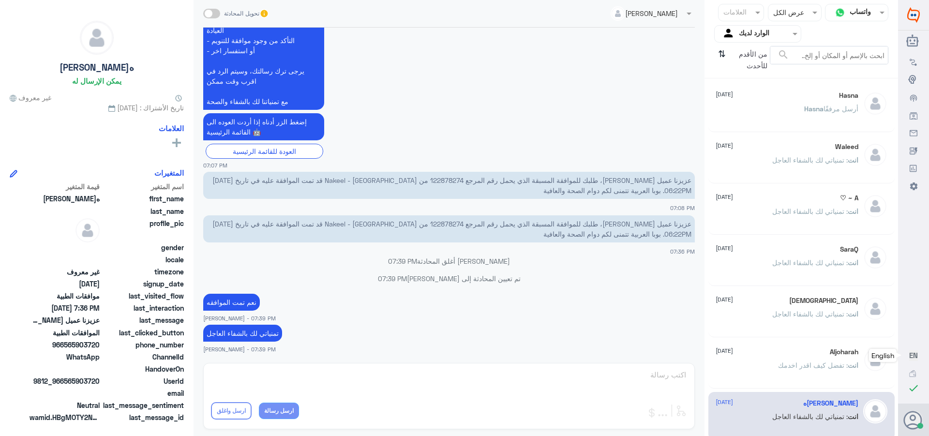
scroll to position [142, 0]
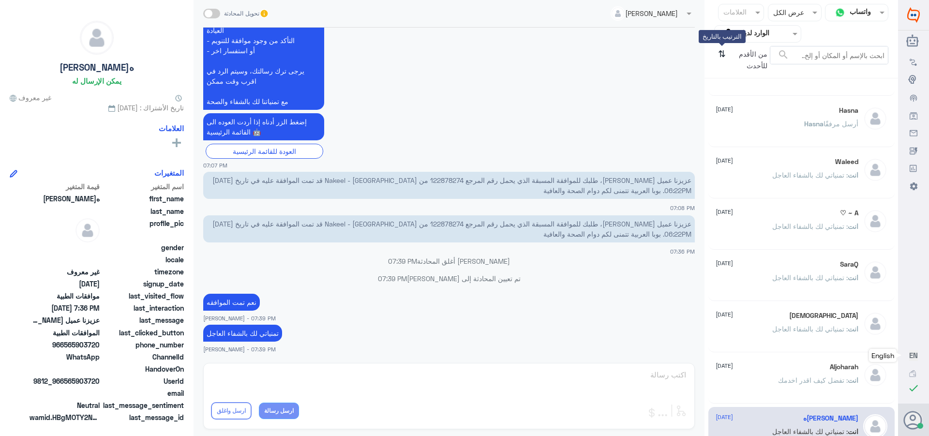
click at [723, 56] on icon "⇅" at bounding box center [722, 58] width 8 height 25
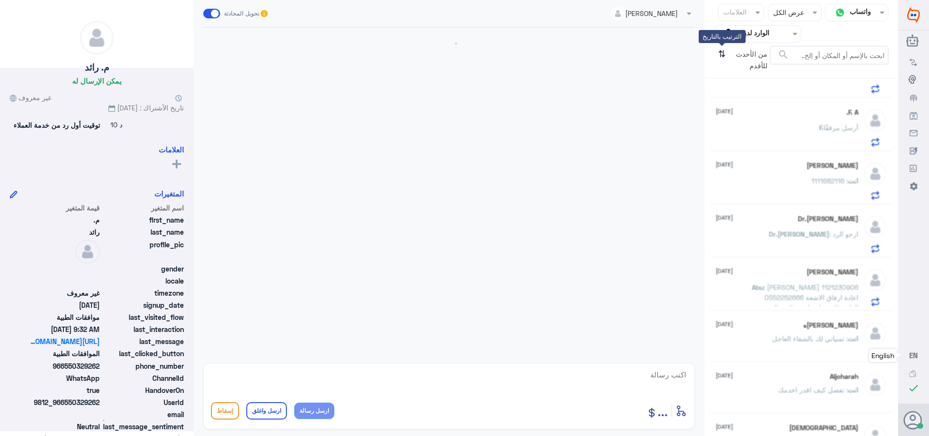
scroll to position [834, 0]
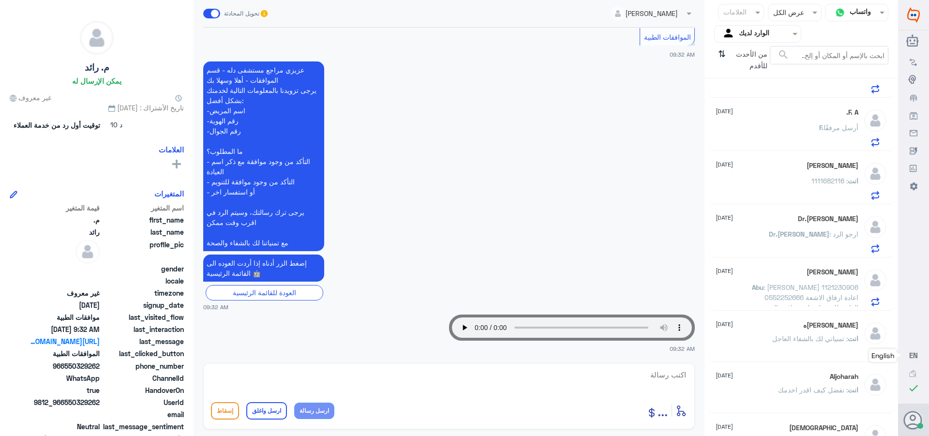
click at [808, 173] on div "[PERSON_NAME] [DATE] انت : 1111682116" at bounding box center [787, 181] width 143 height 38
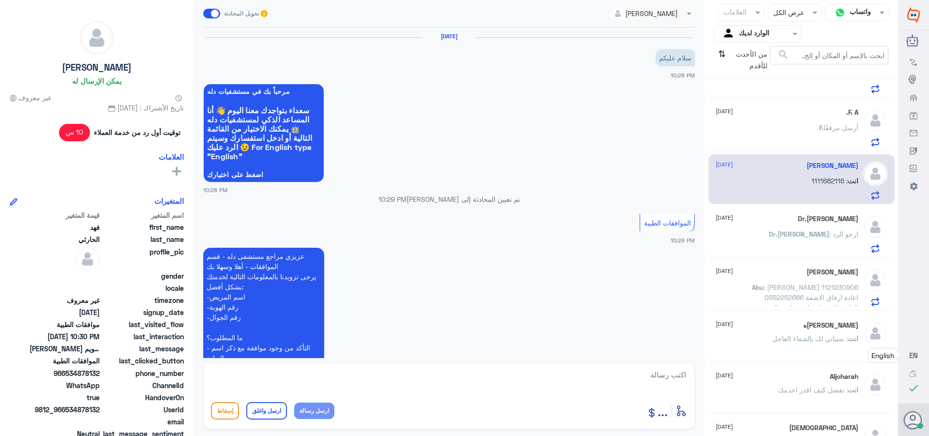
scroll to position [303, 0]
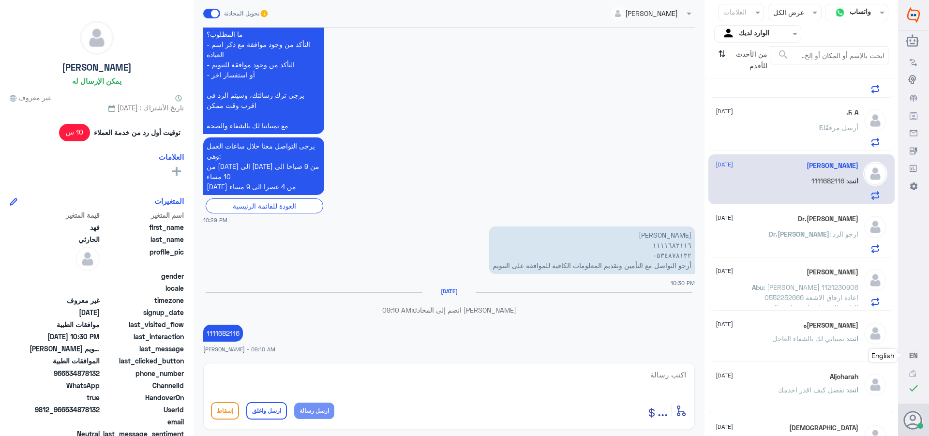
click at [802, 229] on div "Dr.[PERSON_NAME] [DATE] Dr.[PERSON_NAME] : ارجو الرد" at bounding box center [787, 234] width 143 height 38
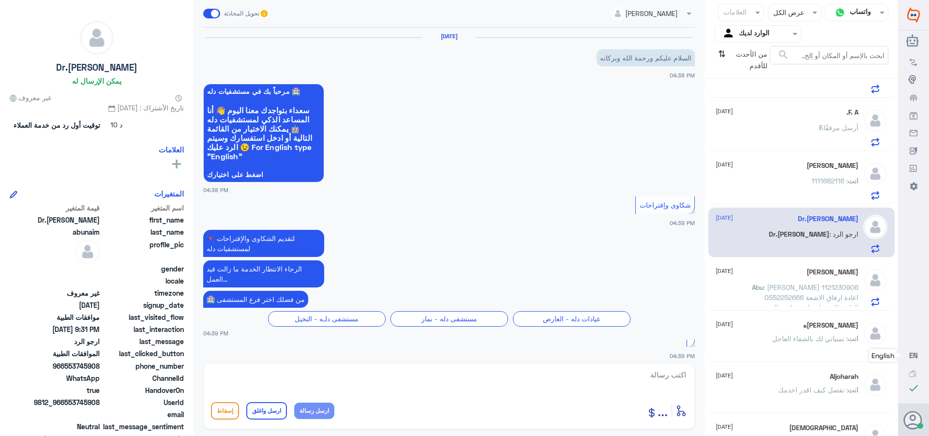
scroll to position [1020, 0]
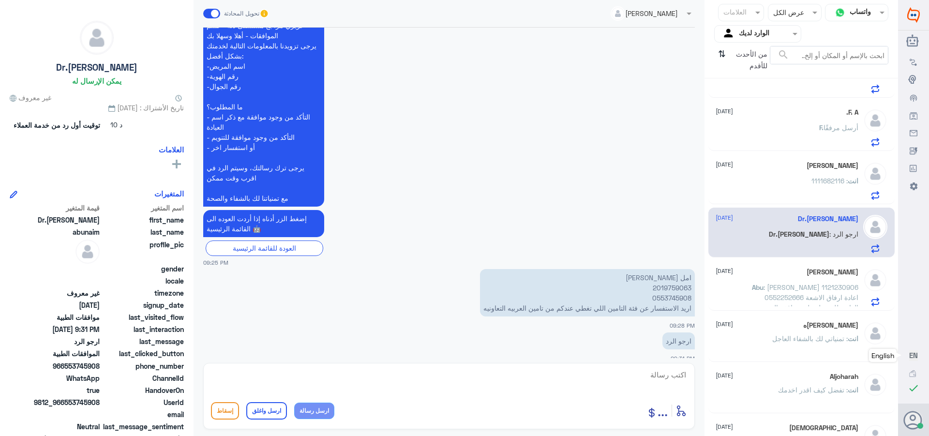
click at [764, 287] on p "Abu : [PERSON_NAME] 1121230906 0552252666 اعادة ارفاق الاشعة العادية للحصول على…" at bounding box center [804, 294] width 109 height 24
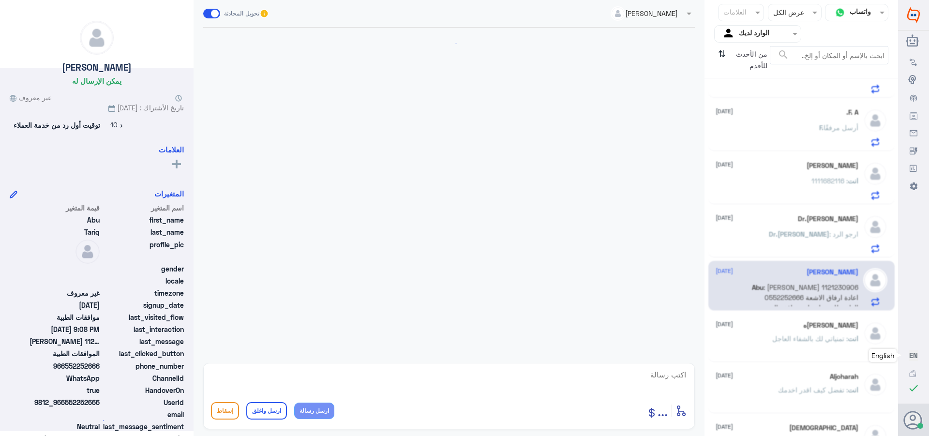
scroll to position [217, 0]
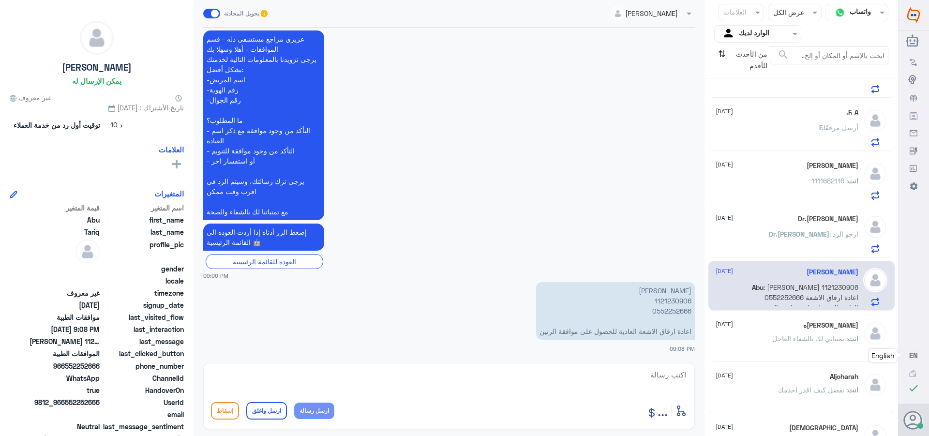
click at [666, 302] on p "[PERSON_NAME] 1121230906 0552252666 اعادة ارفاق الاشعة العادية للحصول على موافق…" at bounding box center [615, 311] width 159 height 58
copy p "1121230906"
